Goal: Information Seeking & Learning: Learn about a topic

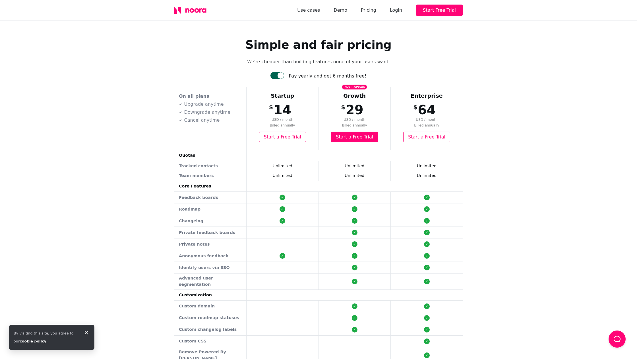
click at [201, 8] on icon at bounding box center [200, 10] width 3 height 4
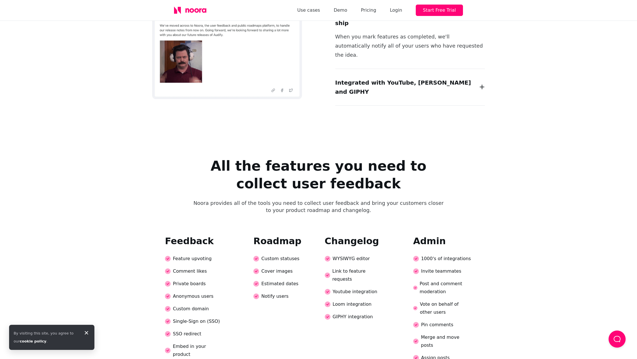
scroll to position [1129, 0]
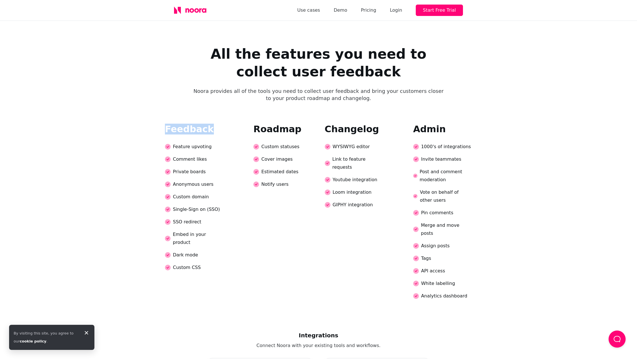
drag, startPoint x: 163, startPoint y: 96, endPoint x: 208, endPoint y: 95, distance: 44.4
click at [208, 95] on div "All the features you need to collect user feedback Noora provides all of the to…" at bounding box center [318, 174] width 637 height 259
click at [251, 124] on div "Feedback Feature upvoting Comment likes Private boards Anonymous users Custom d…" at bounding box center [238, 214] width 147 height 180
drag, startPoint x: 296, startPoint y: 97, endPoint x: 303, endPoint y: 97, distance: 6.8
click at [303, 124] on div "Feedback Feature upvoting Comment likes Private boards Anonymous users Custom d…" at bounding box center [238, 214] width 147 height 180
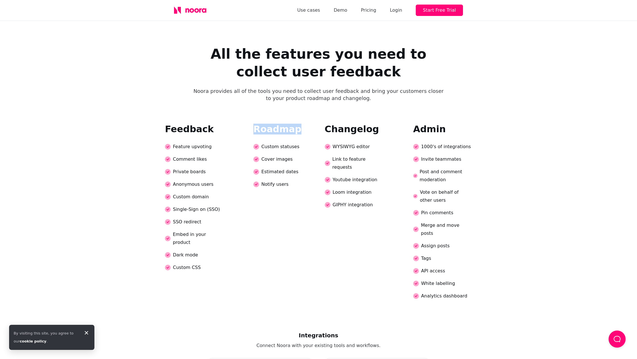
click at [285, 124] on h2 "Roadmap" at bounding box center [278, 128] width 48 height 9
drag, startPoint x: 327, startPoint y: 97, endPoint x: 391, endPoint y: 98, distance: 64.3
click at [391, 124] on div "Changelog WYSIWYG editor Link to feature requests Youtube integration Loom inte…" at bounding box center [398, 214] width 147 height 180
click at [352, 124] on h2 "Changelog" at bounding box center [352, 128] width 54 height 9
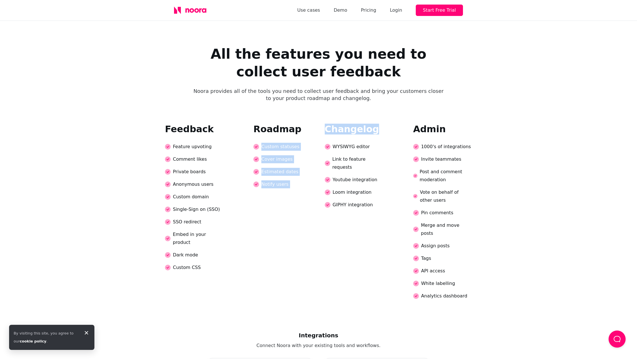
drag, startPoint x: 381, startPoint y: 99, endPoint x: 389, endPoint y: 99, distance: 7.7
click at [389, 124] on div "Feedback Feature upvoting Comment likes Private boards Anonymous users Custom d…" at bounding box center [318, 214] width 307 height 180
click at [358, 124] on h2 "Changelog" at bounding box center [352, 128] width 54 height 9
drag, startPoint x: 368, startPoint y: 126, endPoint x: 323, endPoint y: 127, distance: 44.7
click at [323, 127] on div "Feedback Feature upvoting Comment likes Private boards Anonymous users Custom d…" at bounding box center [318, 214] width 307 height 180
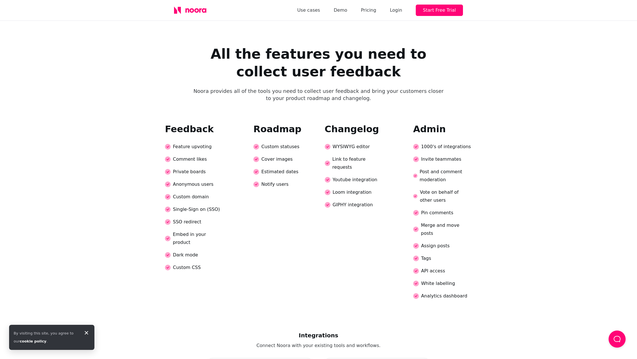
click at [366, 201] on div "GIPHY integration" at bounding box center [354, 205] width 59 height 8
drag, startPoint x: 366, startPoint y: 154, endPoint x: 329, endPoint y: 155, distance: 37.3
click at [329, 188] on div "Loom integration" at bounding box center [354, 192] width 59 height 8
click at [354, 201] on div "GIPHY integration" at bounding box center [354, 205] width 59 height 8
drag, startPoint x: 332, startPoint y: 165, endPoint x: 371, endPoint y: 165, distance: 38.7
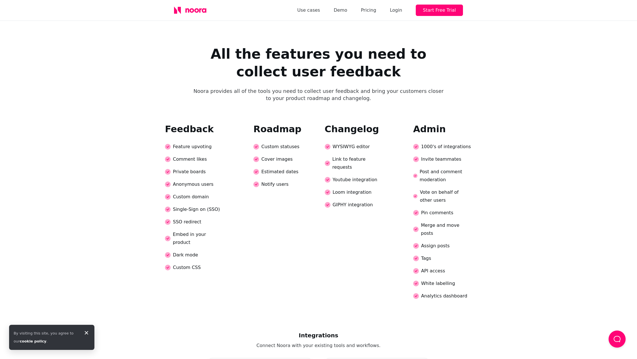
click at [371, 201] on div "GIPHY integration" at bounding box center [354, 205] width 59 height 8
click at [372, 201] on div "GIPHY integration" at bounding box center [354, 205] width 59 height 8
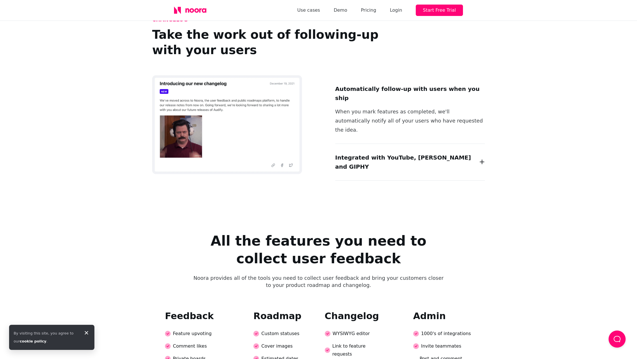
scroll to position [941, 0]
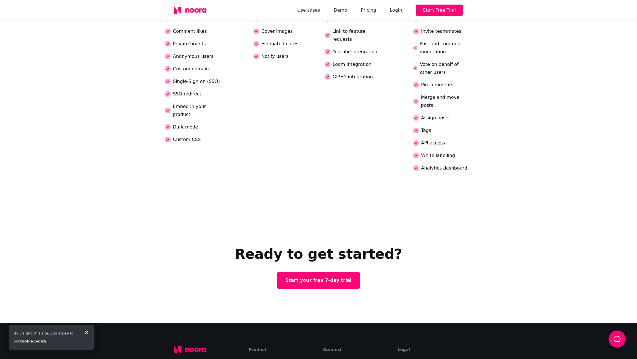
scroll to position [1332, 0]
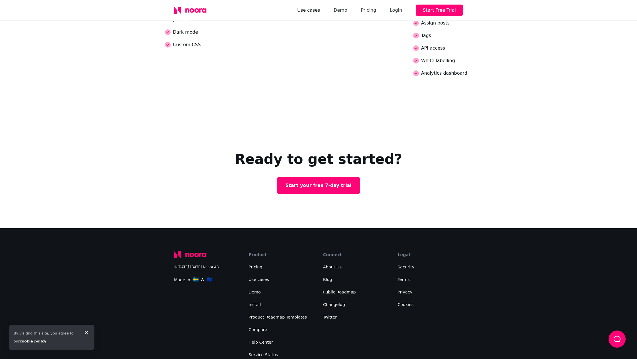
click at [320, 11] on link "Use cases" at bounding box center [308, 10] width 23 height 8
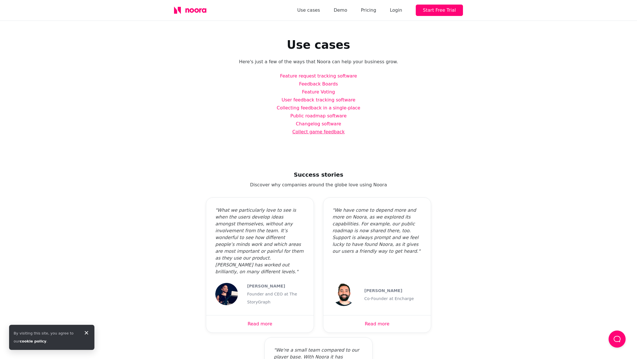
click at [317, 132] on link "Collect game feedback" at bounding box center [319, 131] width 52 height 5
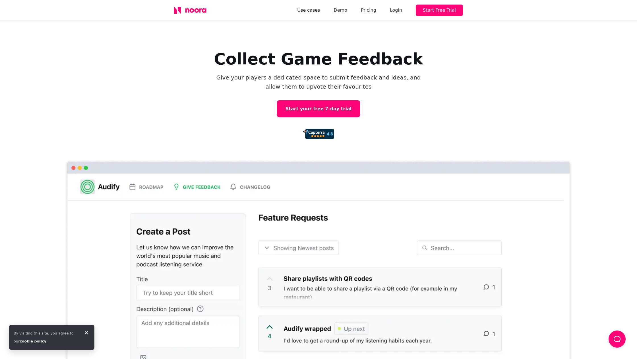
click at [315, 11] on link "Use cases" at bounding box center [308, 10] width 23 height 8
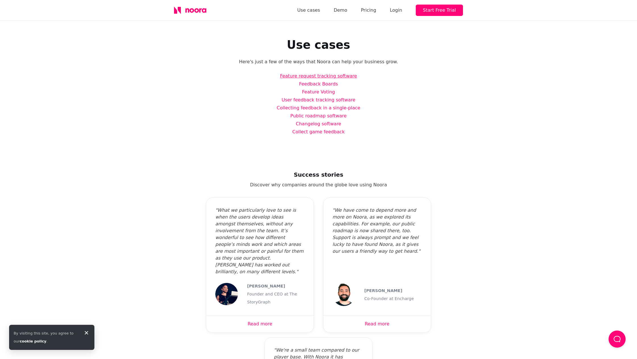
click at [348, 75] on link "Feature request tracking software" at bounding box center [318, 75] width 77 height 5
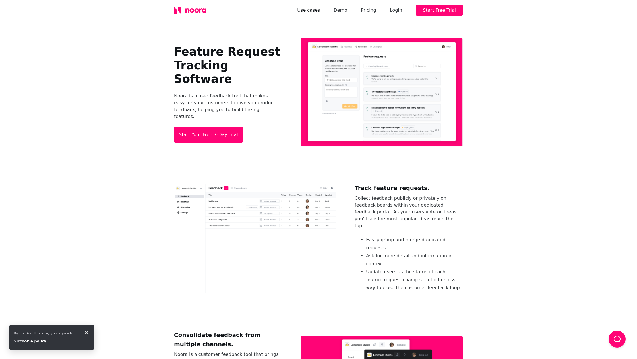
click at [313, 12] on link "Use cases" at bounding box center [308, 10] width 23 height 8
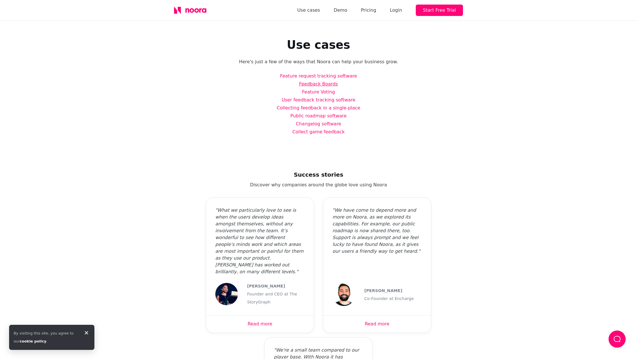
click at [313, 83] on link "Feedback Boards" at bounding box center [318, 83] width 39 height 5
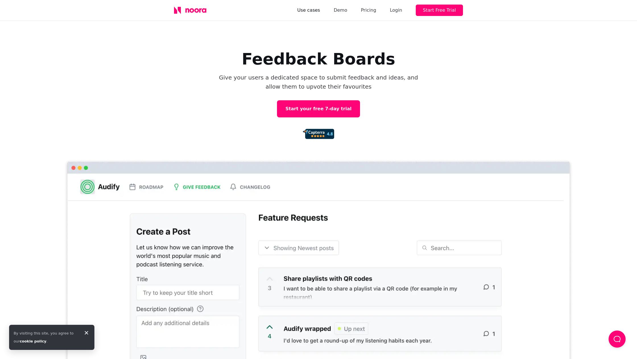
click at [320, 12] on link "Use cases" at bounding box center [308, 10] width 23 height 8
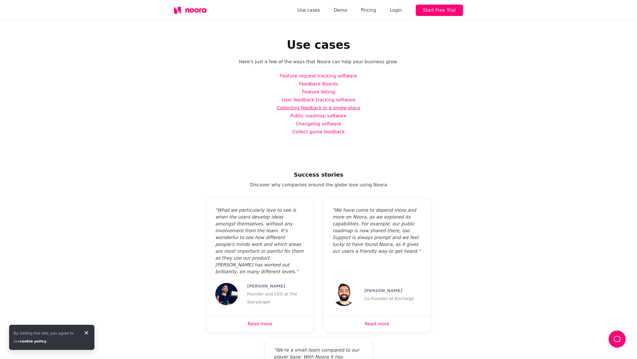
click at [318, 110] on link "Collecting feedback in a single-place" at bounding box center [319, 107] width 84 height 5
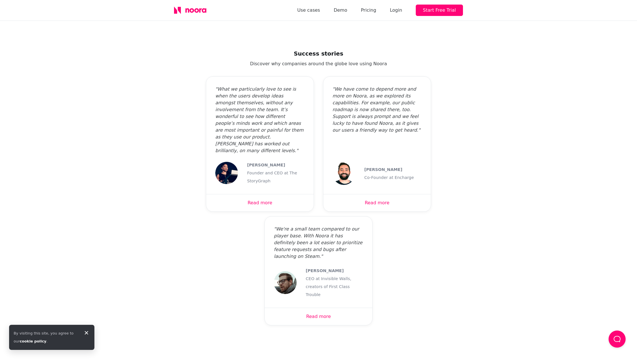
scroll to position [1671, 0]
click at [403, 173] on div "Co-Founder at Encharge" at bounding box center [390, 177] width 50 height 8
copy div "Encharge"
